Goal: Navigation & Orientation: Find specific page/section

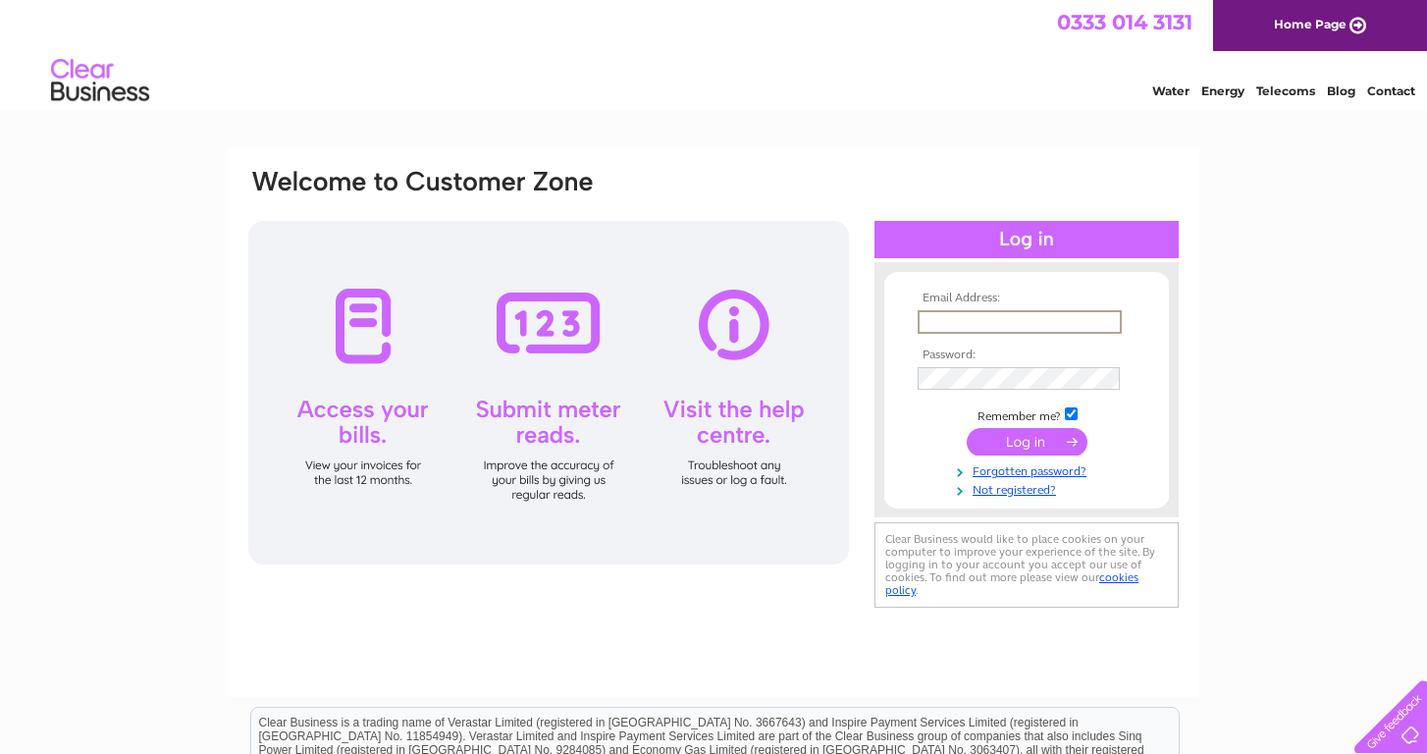
type input "[EMAIL_ADDRESS][DOMAIN_NAME]"
click at [1006, 440] on input "submit" at bounding box center [1027, 439] width 121 height 27
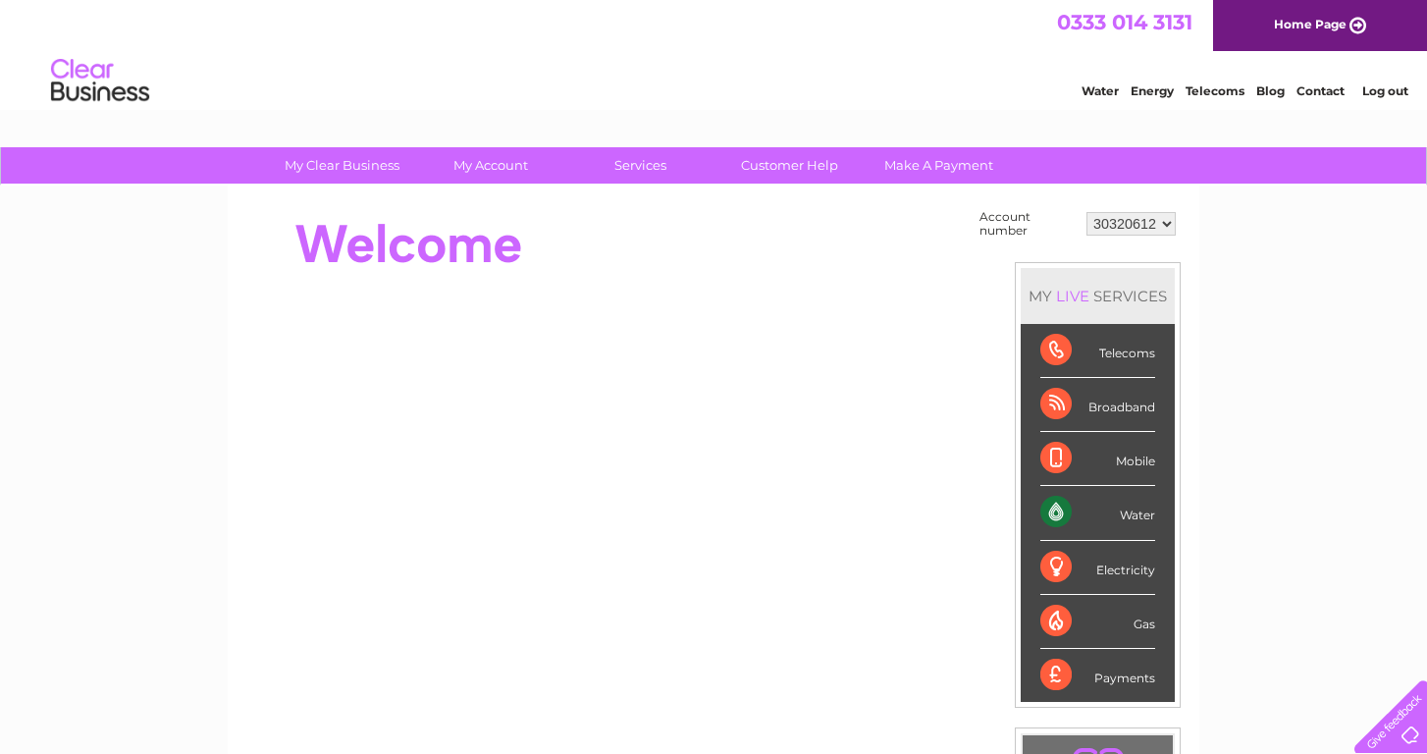
click at [1315, 89] on link "Contact" at bounding box center [1321, 90] width 48 height 15
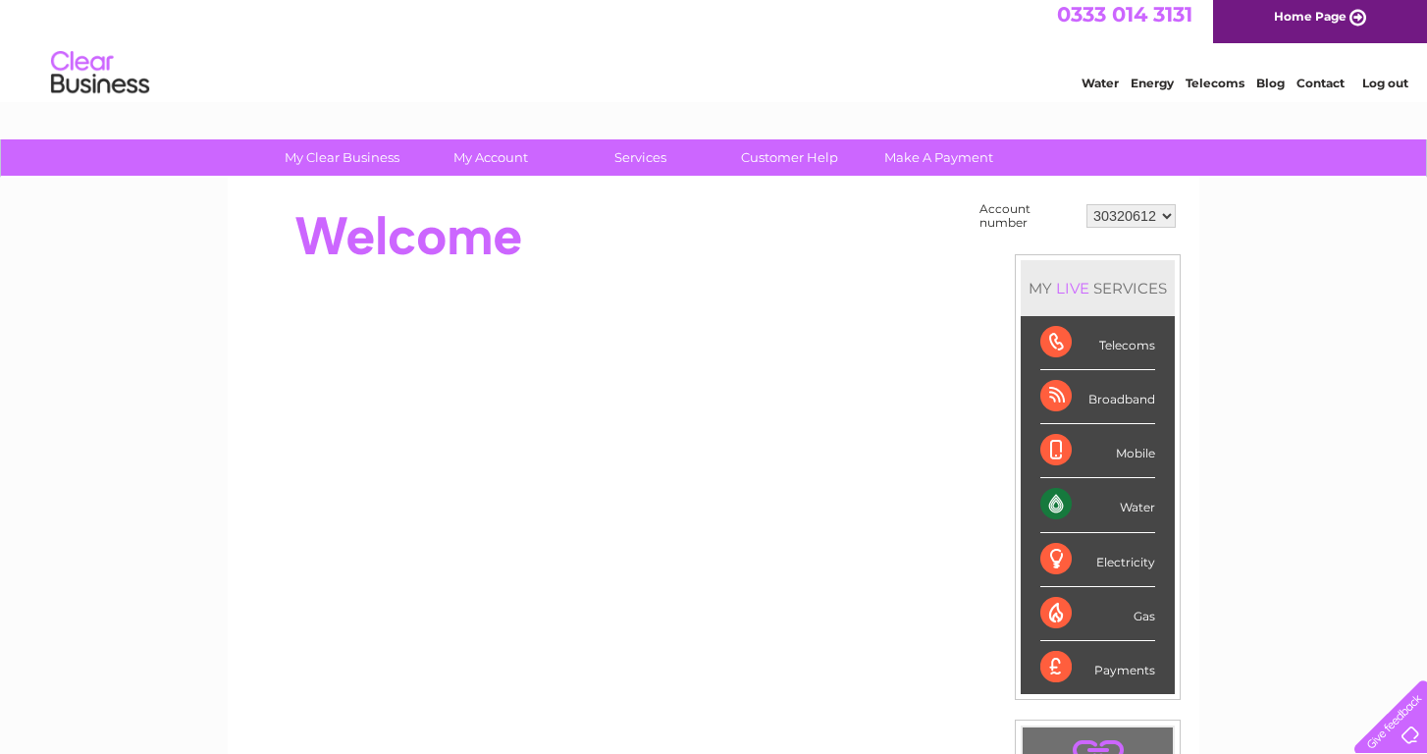
scroll to position [7, 0]
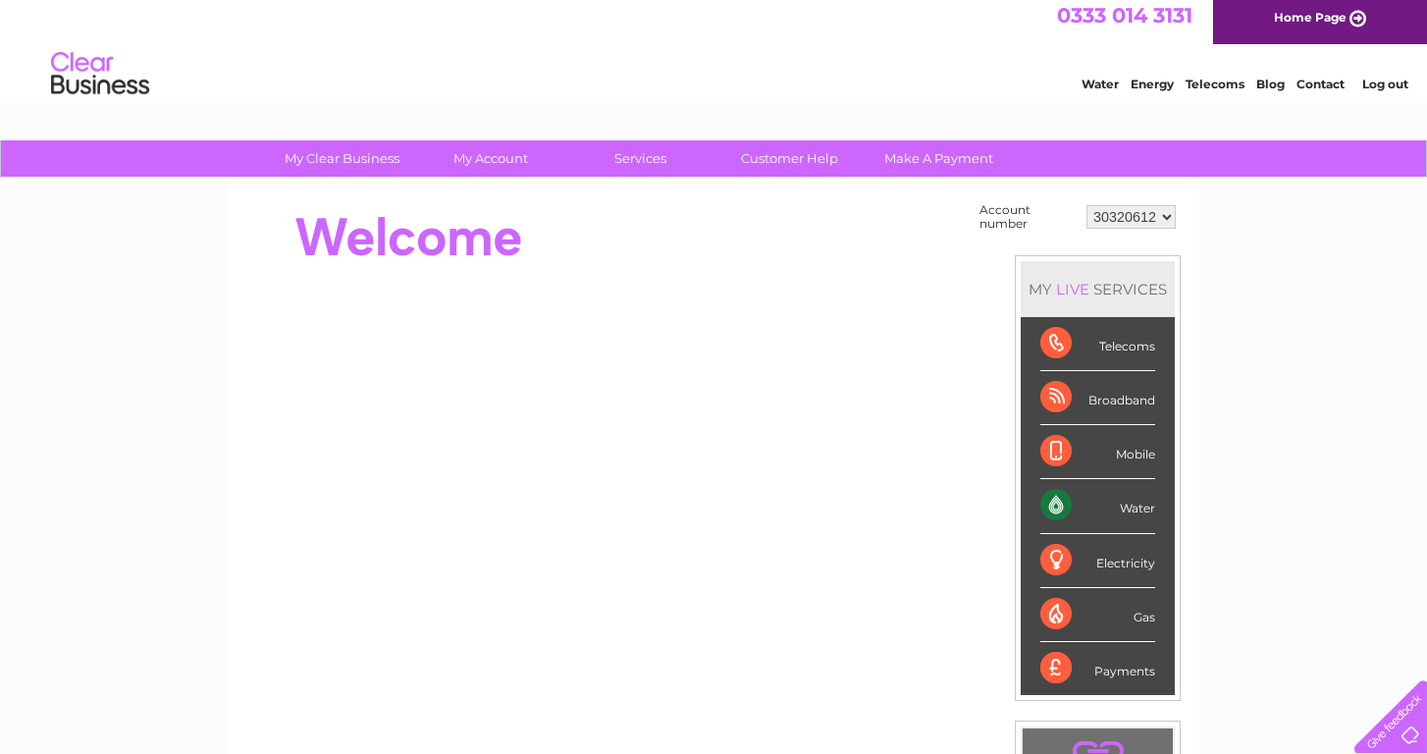
click at [1055, 612] on div "Gas" at bounding box center [1097, 615] width 115 height 54
click at [1054, 389] on div "Broadband" at bounding box center [1097, 398] width 115 height 54
click at [1063, 508] on div "Water" at bounding box center [1097, 506] width 115 height 54
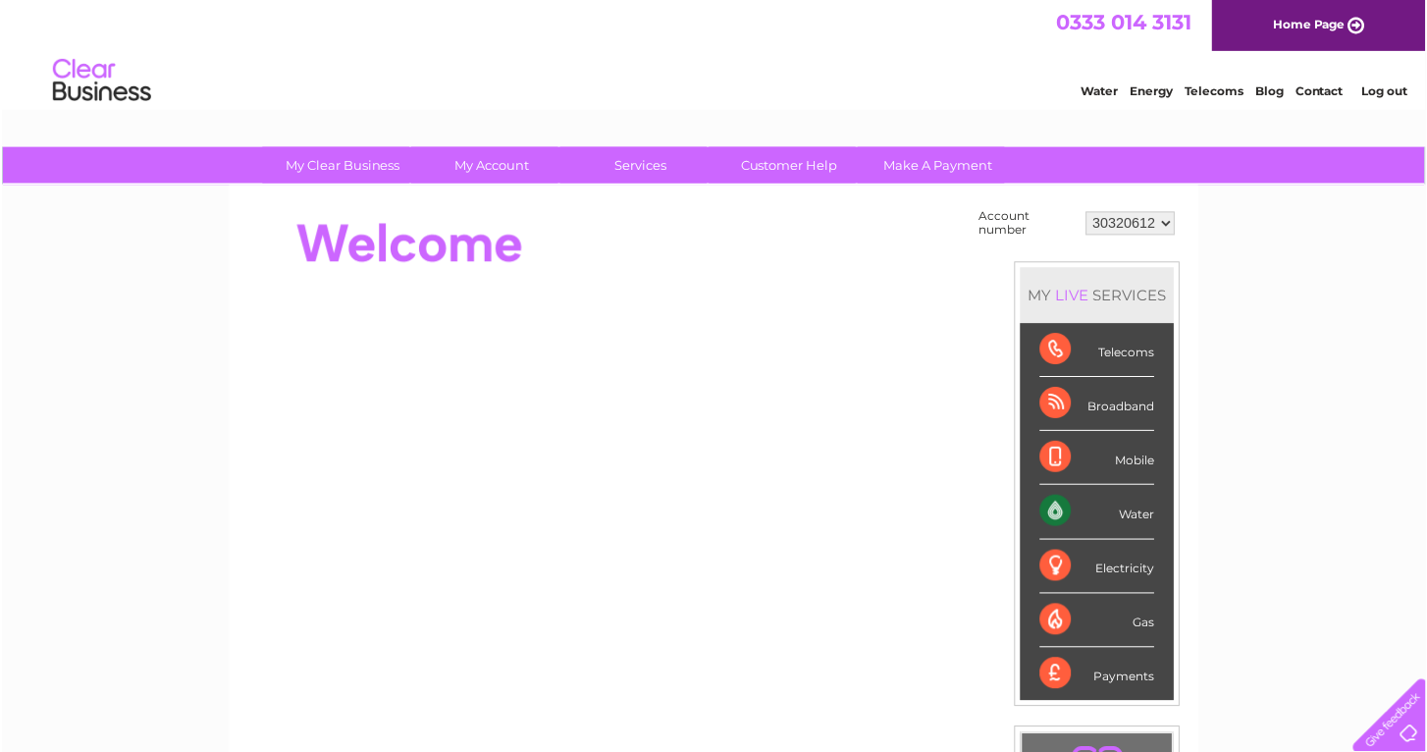
scroll to position [0, 0]
